Goal: Answer question/provide support

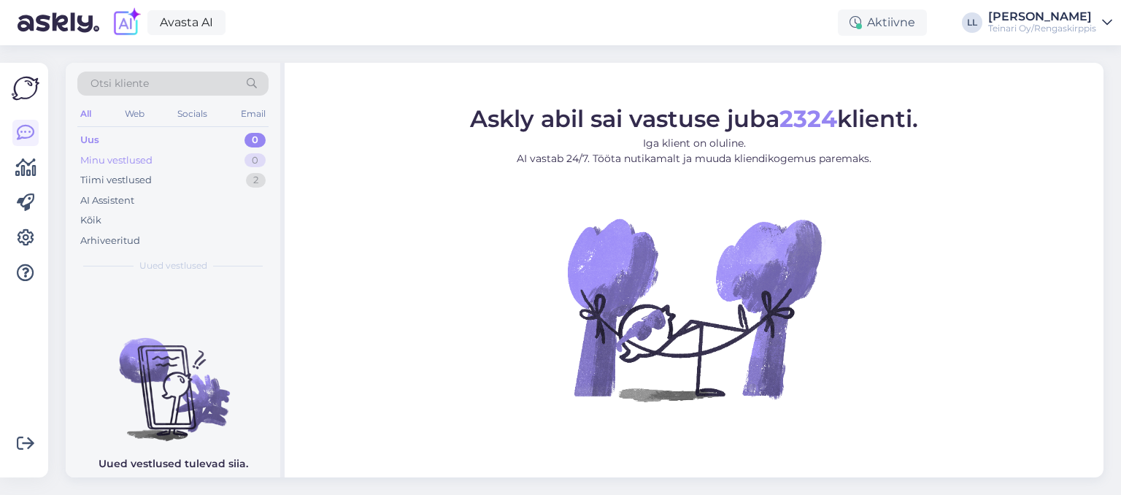
click at [109, 154] on div "Minu vestlused" at bounding box center [116, 160] width 72 height 15
click at [109, 182] on div "Tiimi vestlused" at bounding box center [115, 180] width 71 height 15
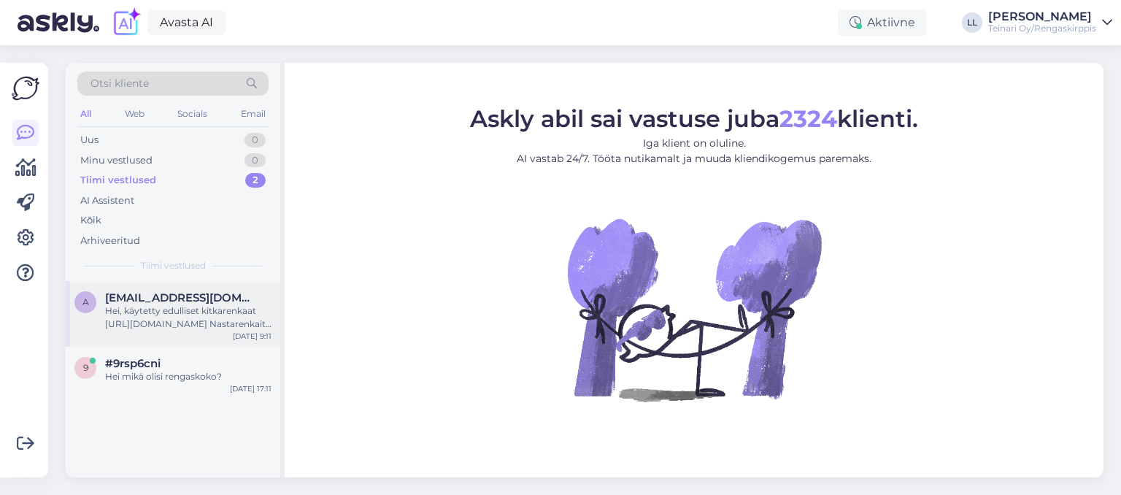
click at [152, 319] on div "Hei, käytetty edulliset kitkarenkaat [URL][DOMAIN_NAME] Nastarenkaita ei löydy …" at bounding box center [188, 317] width 166 height 26
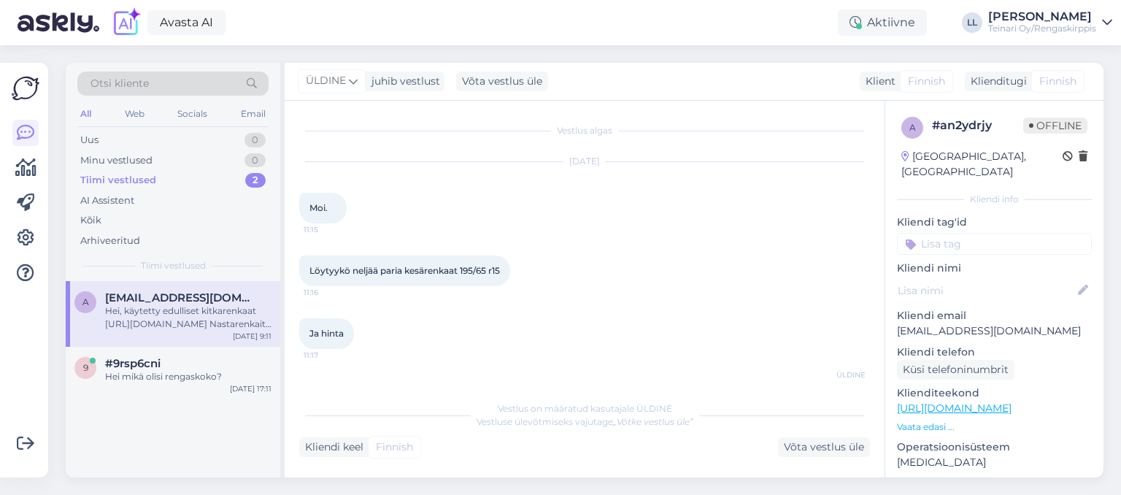
scroll to position [751, 0]
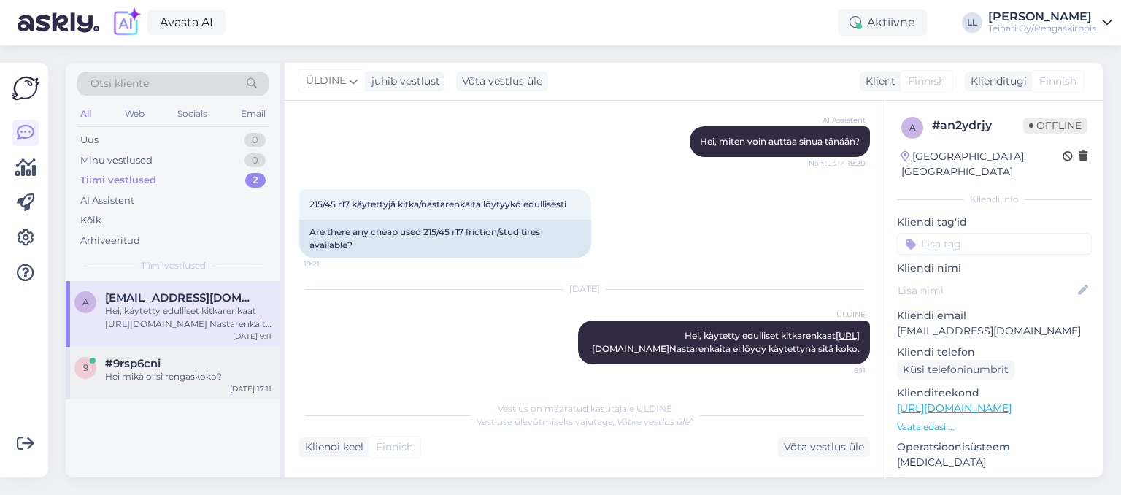
click at [154, 366] on span "#9rsp6cni" at bounding box center [132, 363] width 55 height 13
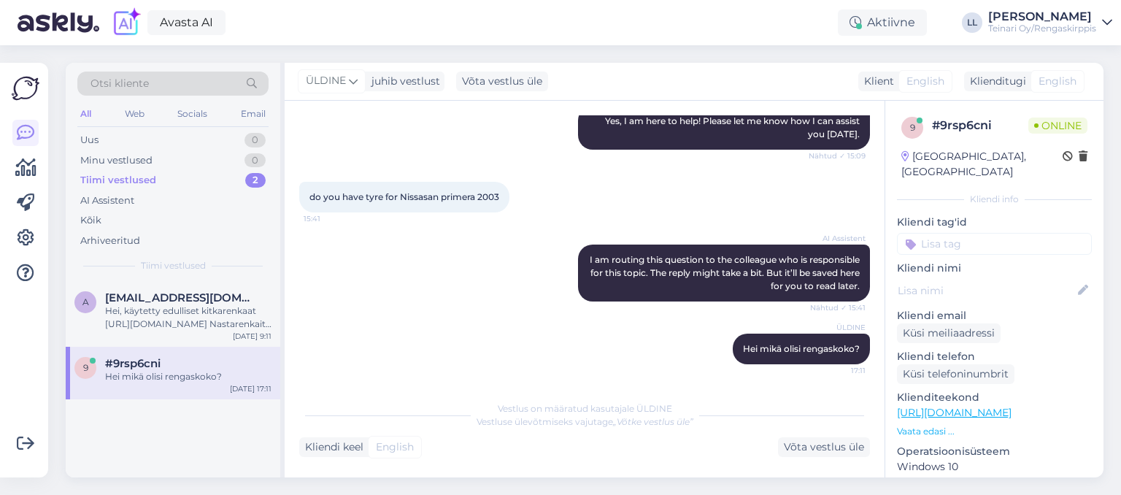
click at [414, 302] on div "AI Assistent I am routing this question to the colleague who is responsible for…" at bounding box center [584, 272] width 570 height 89
click at [104, 238] on div "Arhiveeritud" at bounding box center [110, 240] width 60 height 15
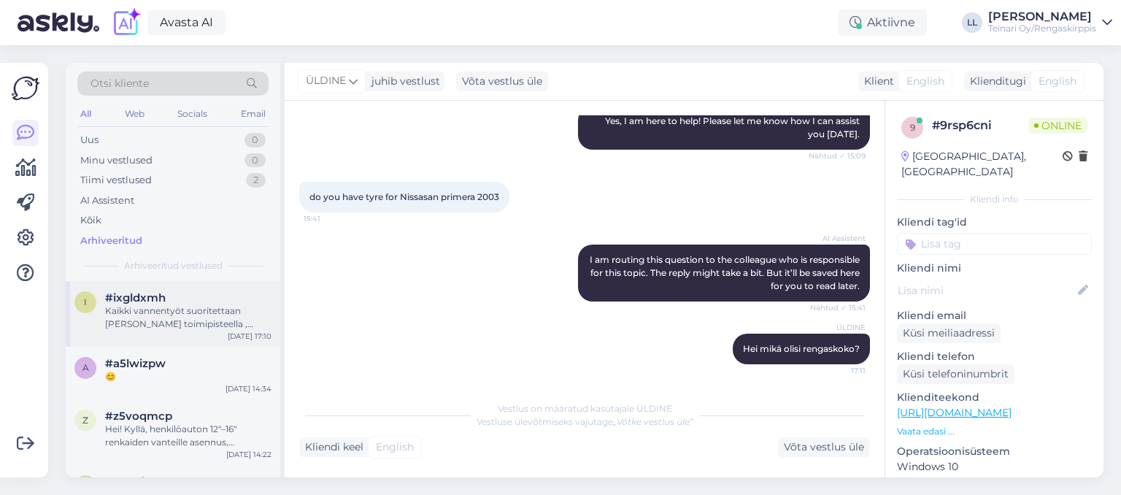
click at [141, 305] on div "Kaikki vannentyöt suoritettaan [PERSON_NAME] toimipisteella , suosittelen soitt…" at bounding box center [188, 317] width 166 height 26
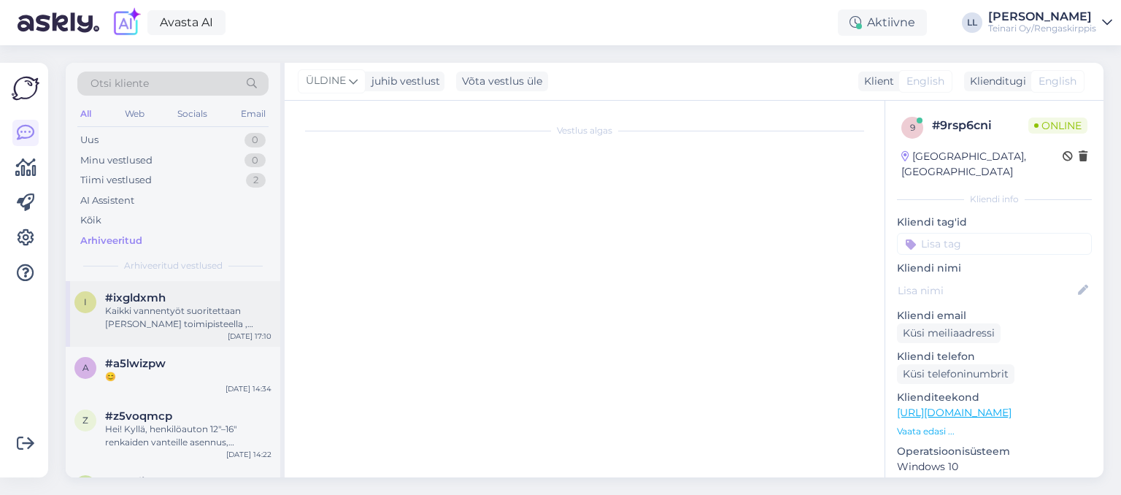
scroll to position [313, 0]
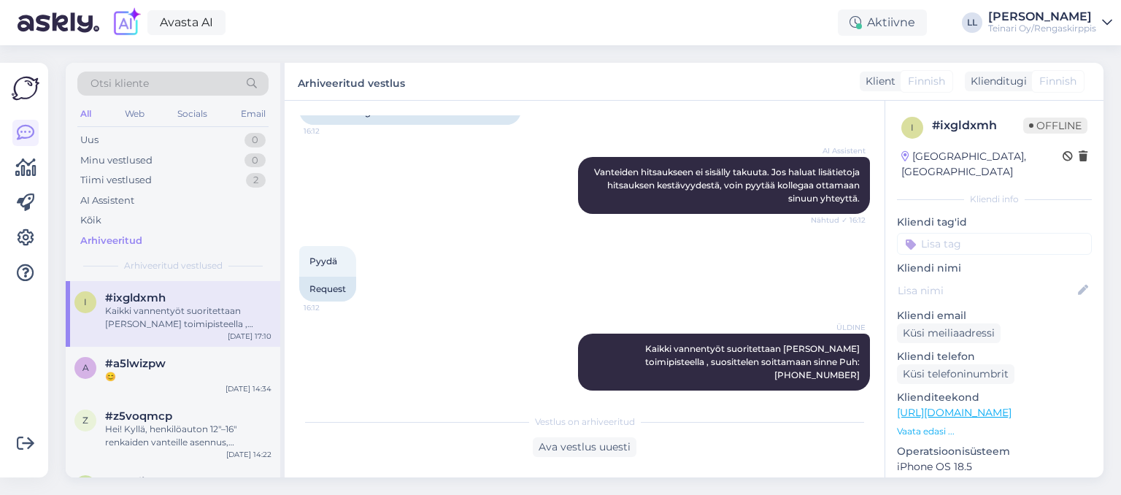
click at [457, 258] on div "Pyydä 16:12 Request" at bounding box center [584, 274] width 570 height 88
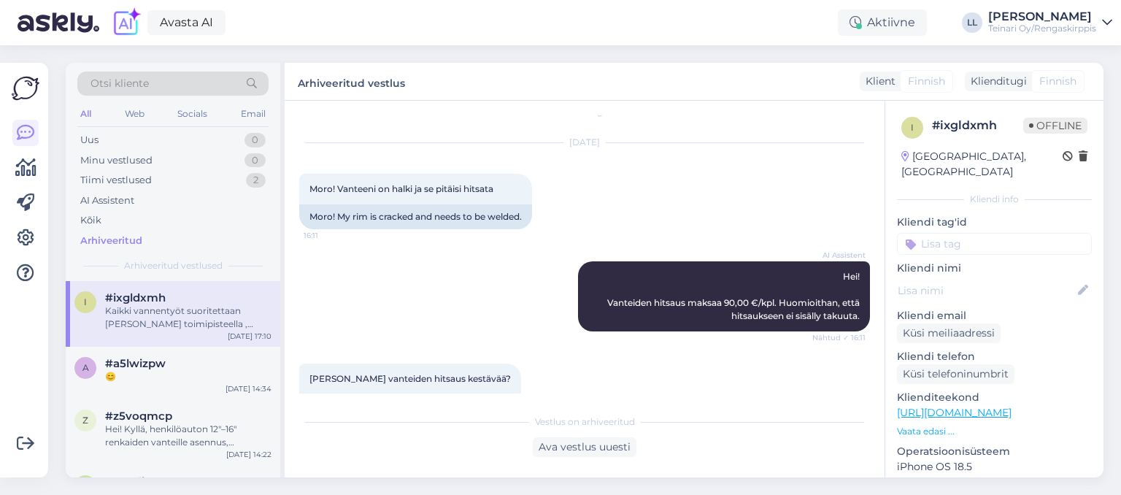
scroll to position [0, 0]
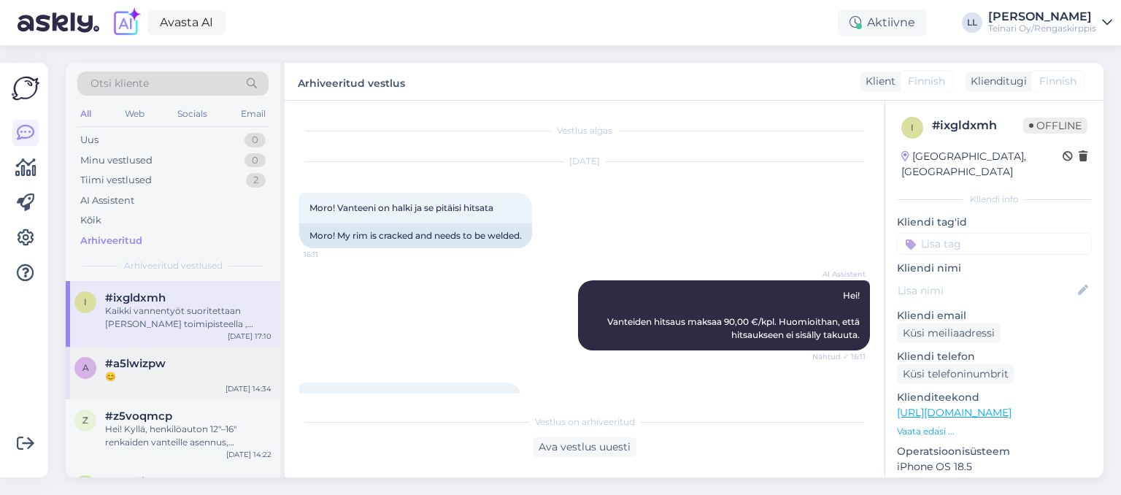
click at [162, 375] on div "😊" at bounding box center [188, 376] width 166 height 13
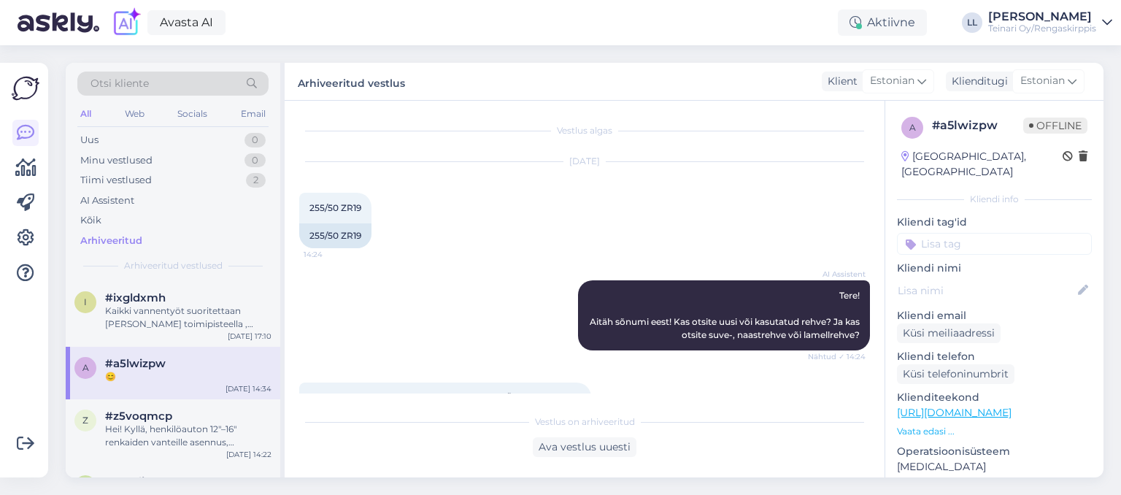
scroll to position [1416, 0]
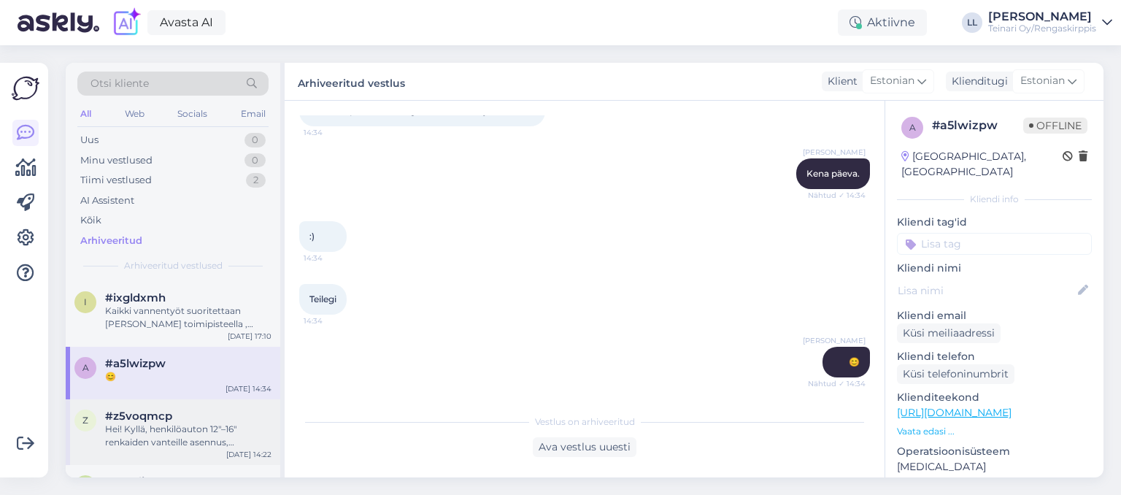
click at [166, 422] on span "#z5voqmcp" at bounding box center [138, 415] width 67 height 13
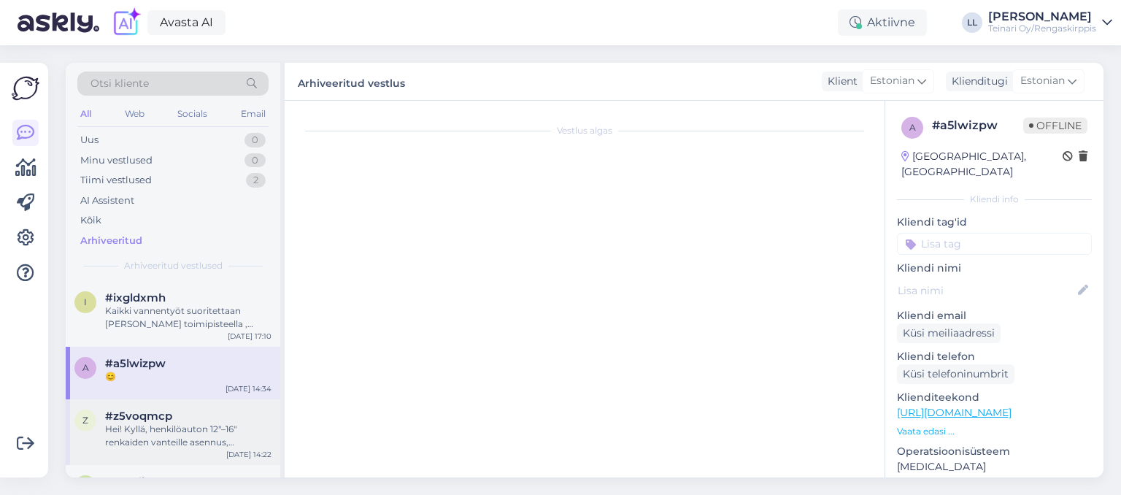
scroll to position [26, 0]
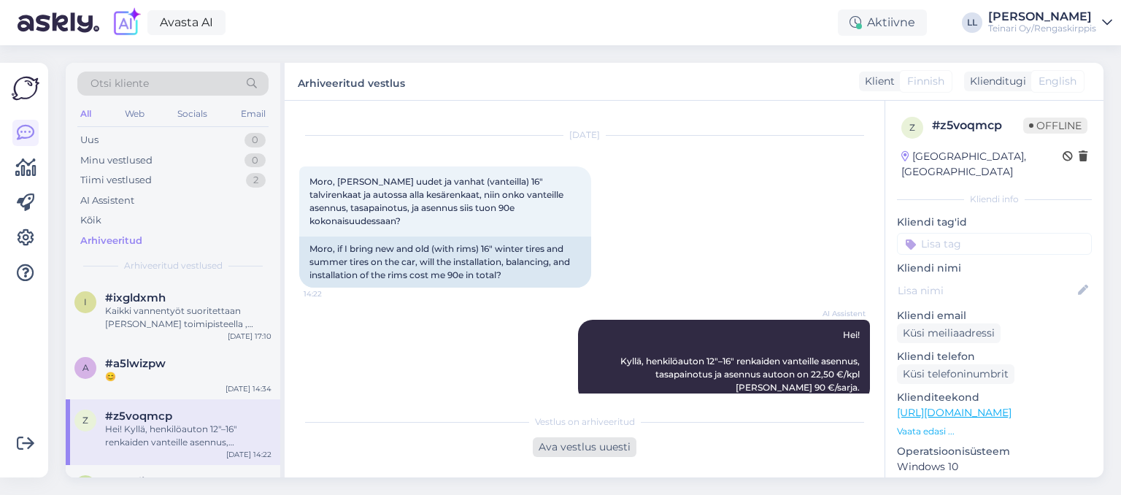
click at [568, 448] on div "Ava vestlus uuesti" at bounding box center [585, 447] width 104 height 20
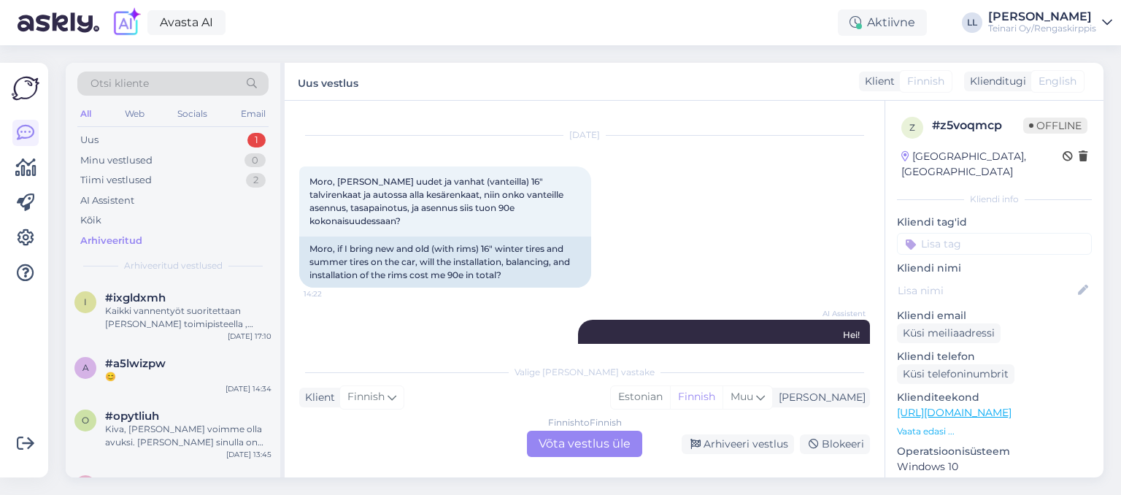
click at [602, 441] on div "Finnish to Finnish Võta vestlus üle" at bounding box center [584, 443] width 115 height 26
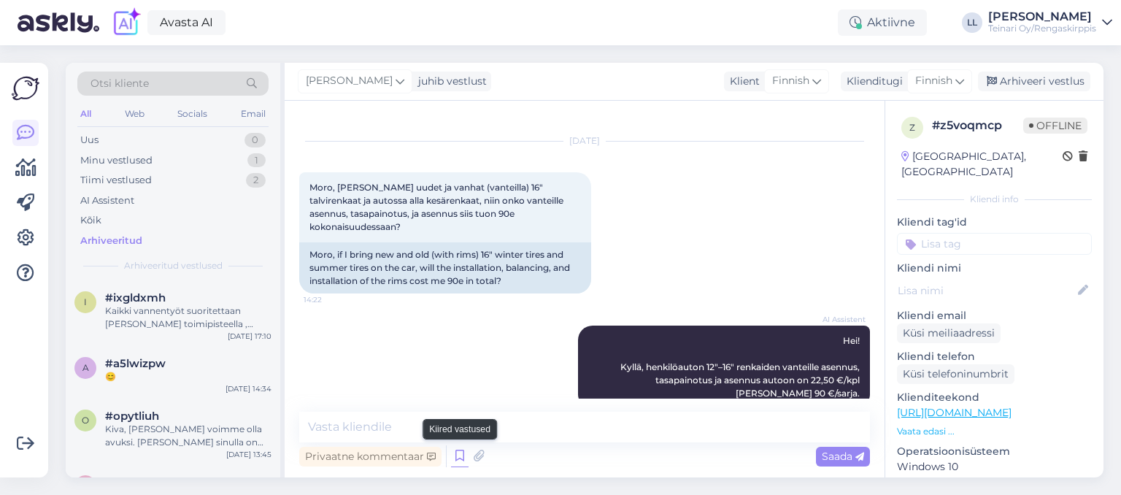
click at [456, 460] on icon at bounding box center [460, 456] width 18 height 22
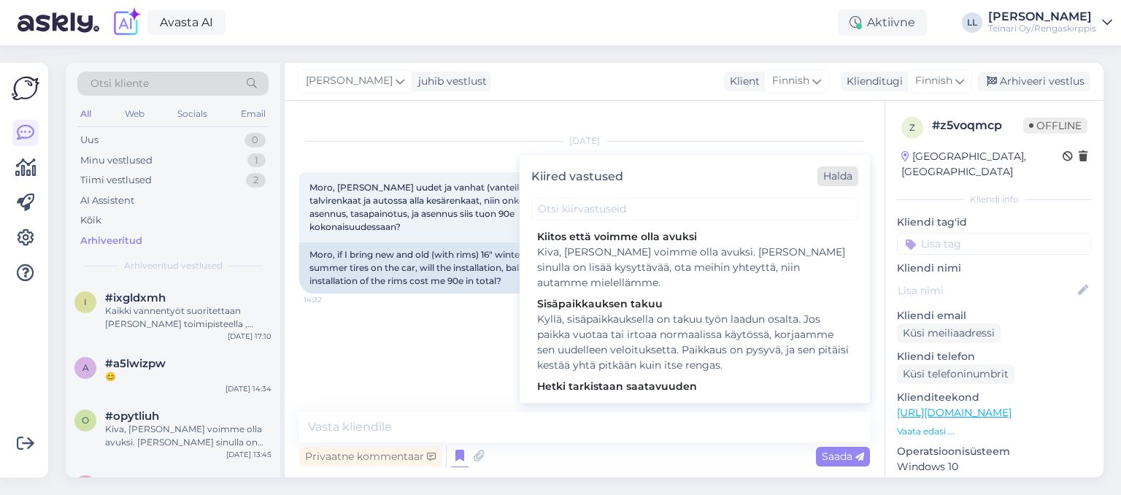
click at [848, 176] on div "Halda" at bounding box center [837, 176] width 41 height 20
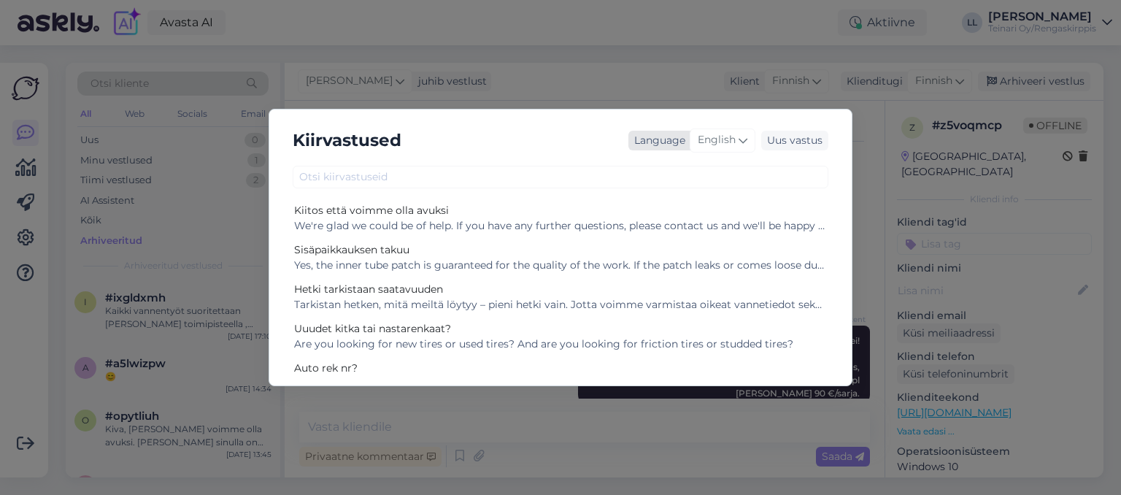
click at [752, 140] on div "English" at bounding box center [722, 139] width 66 height 23
type input "[PERSON_NAME]"
click at [661, 206] on link "Finnish" at bounding box center [691, 204] width 160 height 23
